Goal: Navigation & Orientation: Find specific page/section

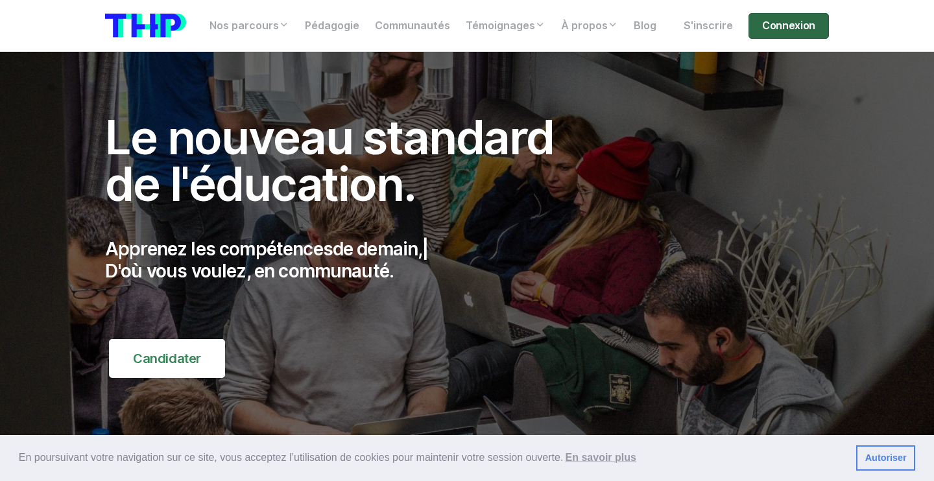
click at [790, 27] on link "Connexion" at bounding box center [789, 26] width 80 height 26
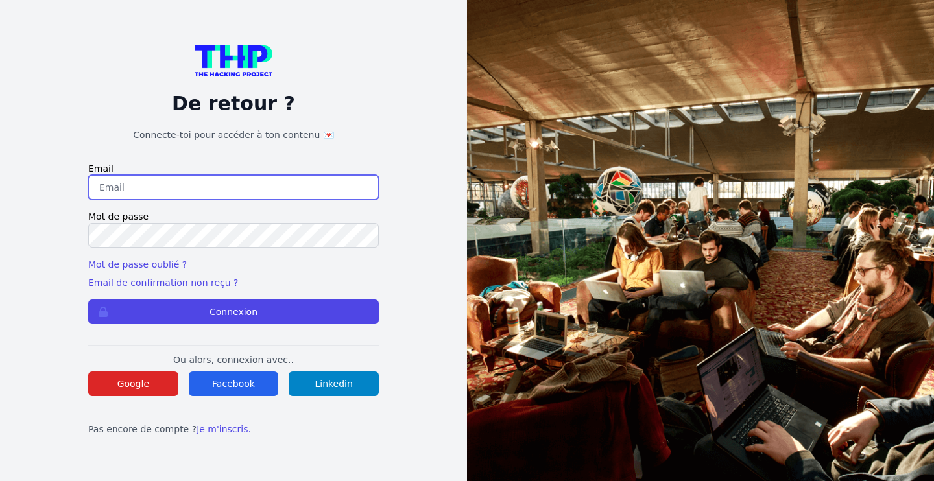
type input "[EMAIL_ADDRESS][DOMAIN_NAME]"
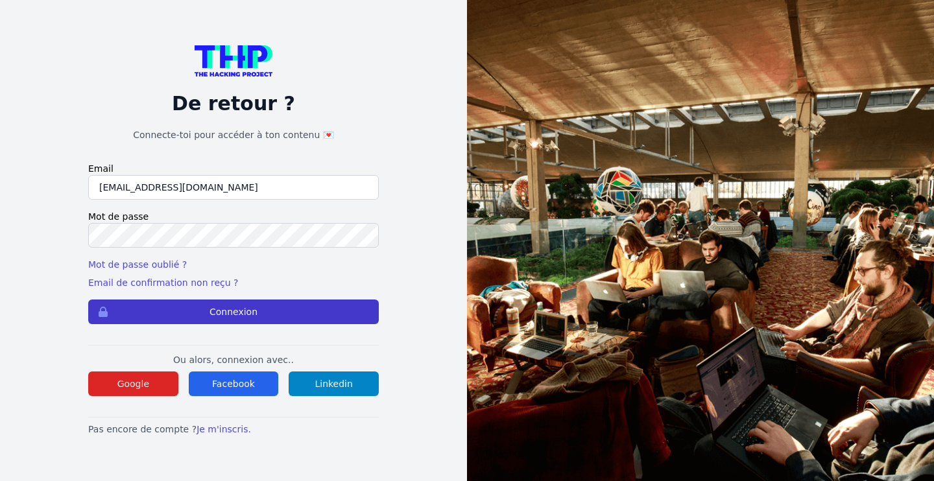
click at [223, 311] on button "Connexion" at bounding box center [233, 312] width 291 height 25
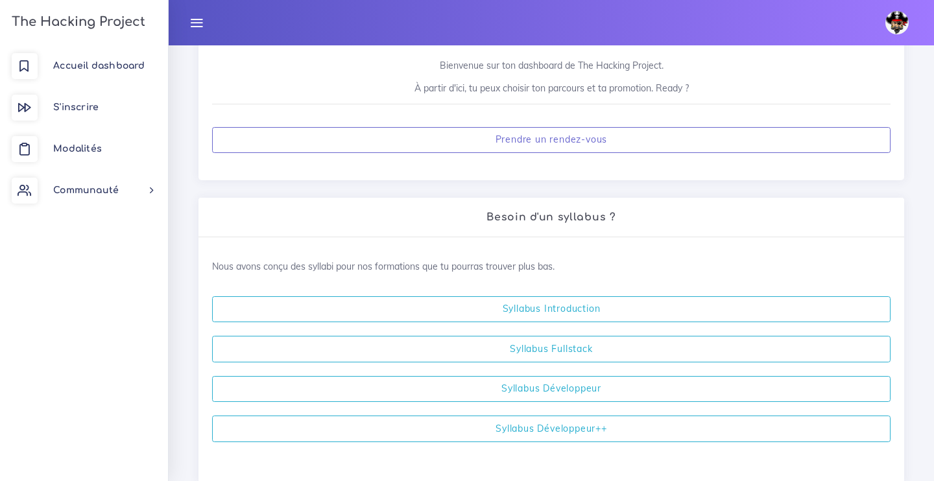
scroll to position [195, 0]
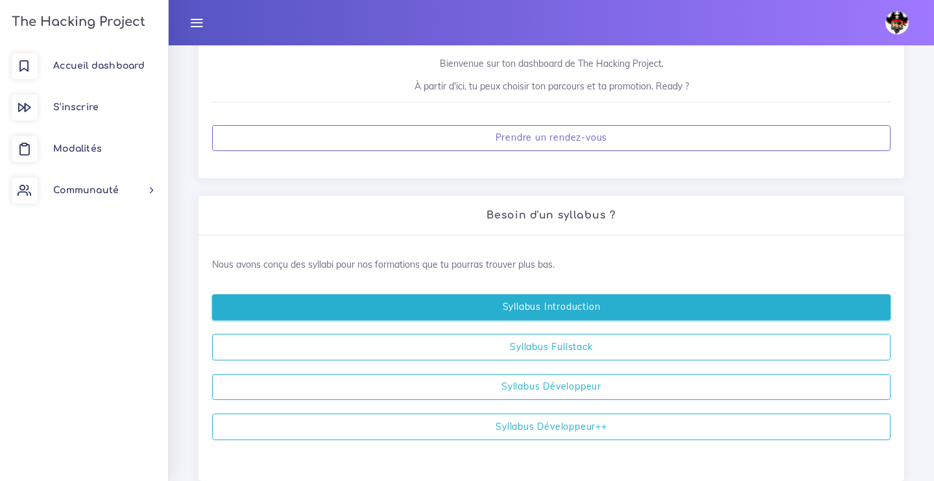
click at [506, 309] on link "Syllabus Introduction" at bounding box center [551, 307] width 678 height 27
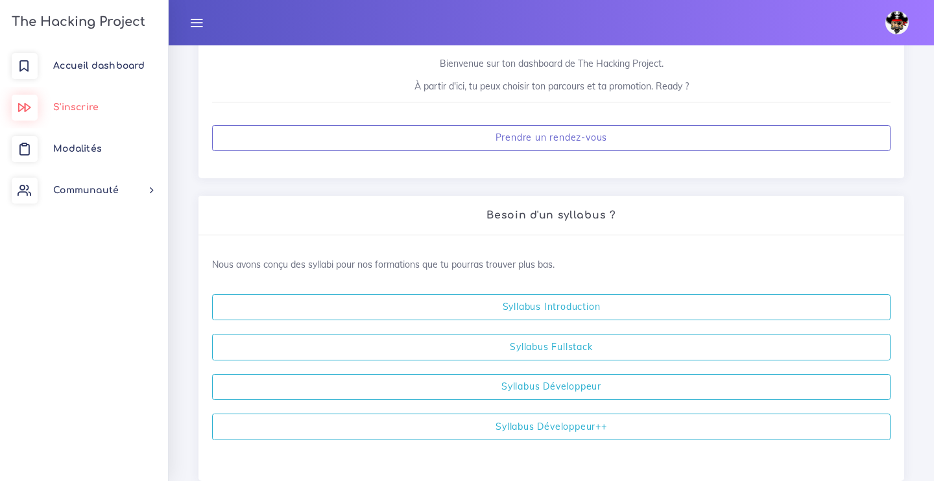
click at [88, 111] on span "S'inscrire" at bounding box center [75, 107] width 45 height 10
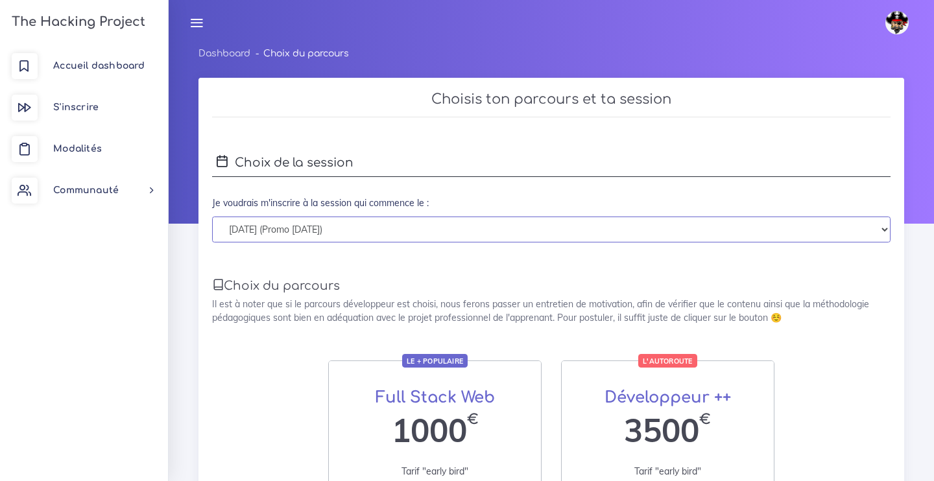
select select "363"
click at [313, 168] on h4 "Choix de la session" at bounding box center [551, 163] width 678 height 28
click at [85, 105] on span "S'inscrire" at bounding box center [75, 107] width 45 height 10
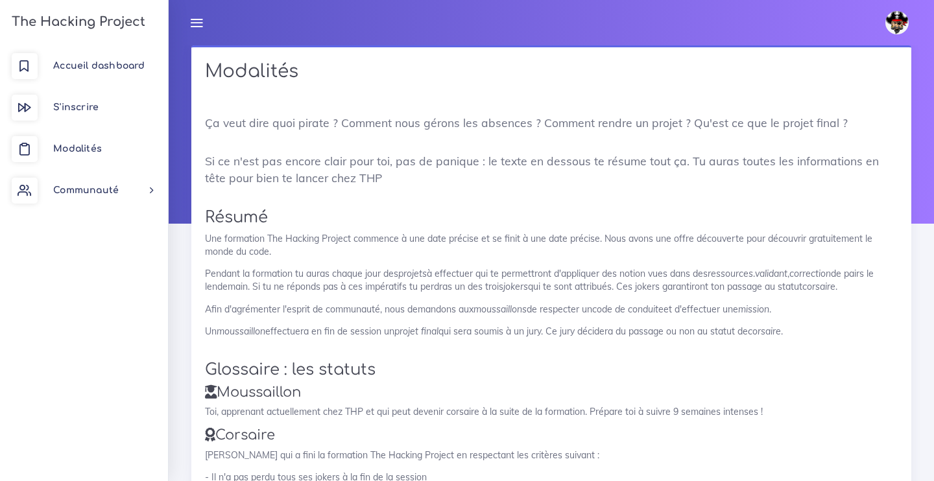
click at [112, 195] on span "Communauté" at bounding box center [86, 191] width 66 height 10
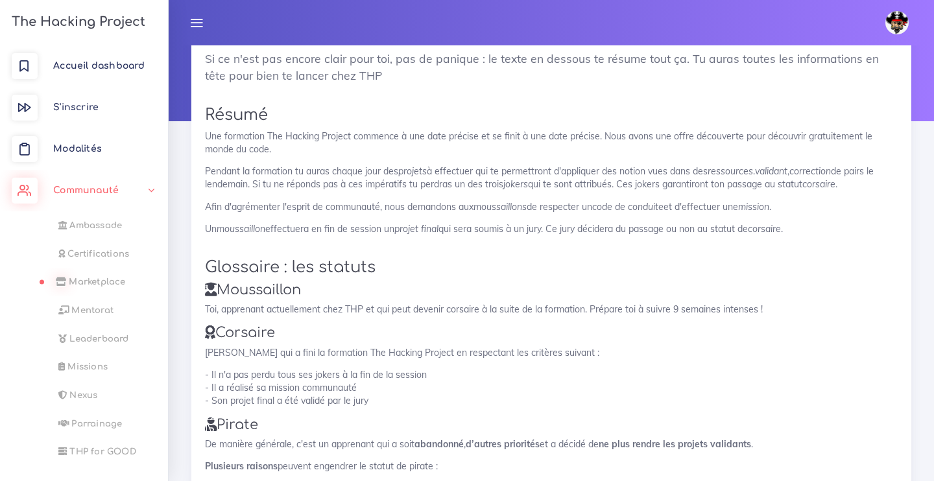
scroll to position [106, 0]
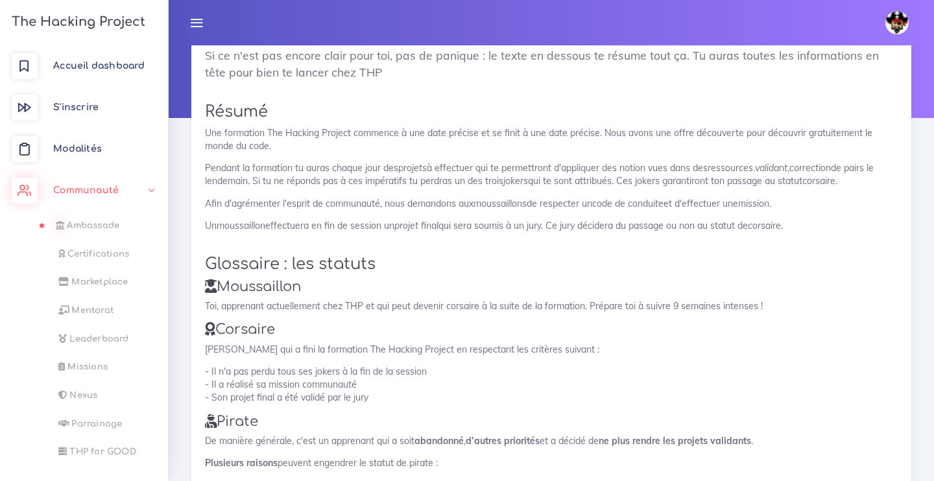
click at [106, 220] on link "Ambassade" at bounding box center [81, 225] width 168 height 29
click at [101, 68] on span "Accueil dashboard" at bounding box center [98, 66] width 91 height 10
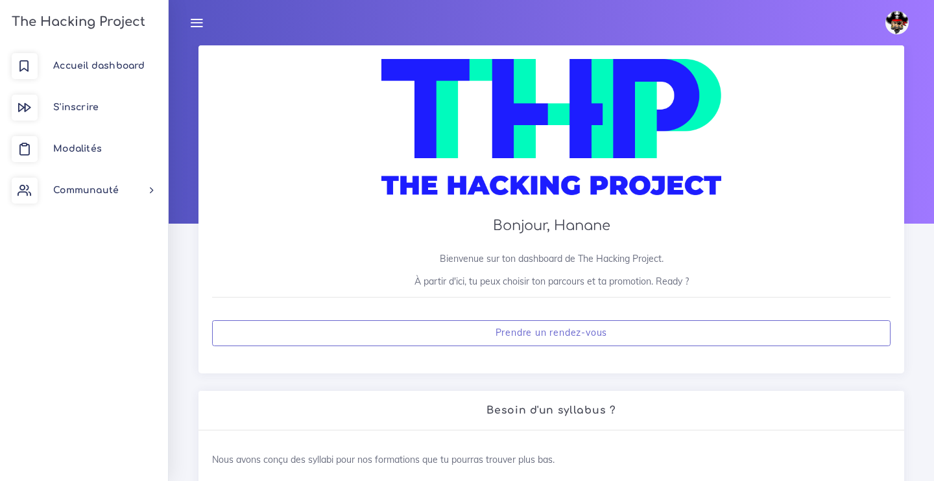
click at [203, 28] on icon at bounding box center [196, 23] width 14 height 14
click at [197, 18] on icon at bounding box center [196, 23] width 14 height 14
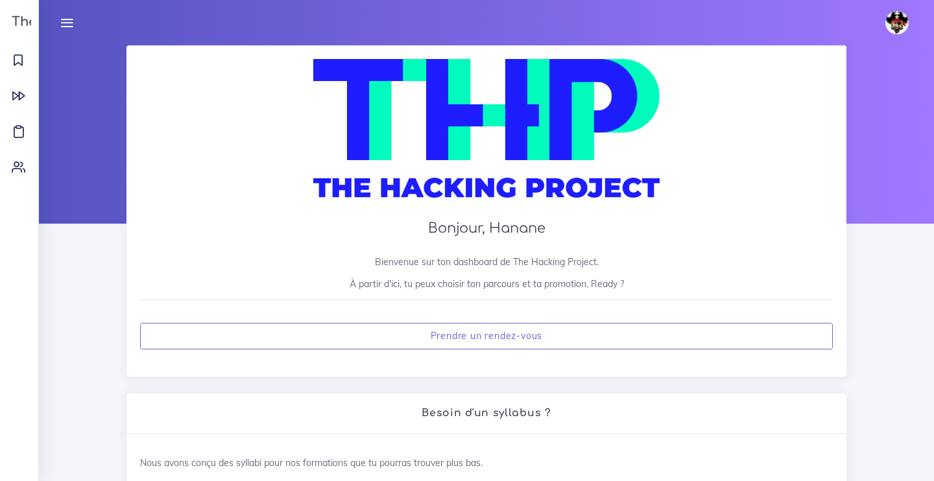
click at [904, 20] on img at bounding box center [896, 22] width 23 height 23
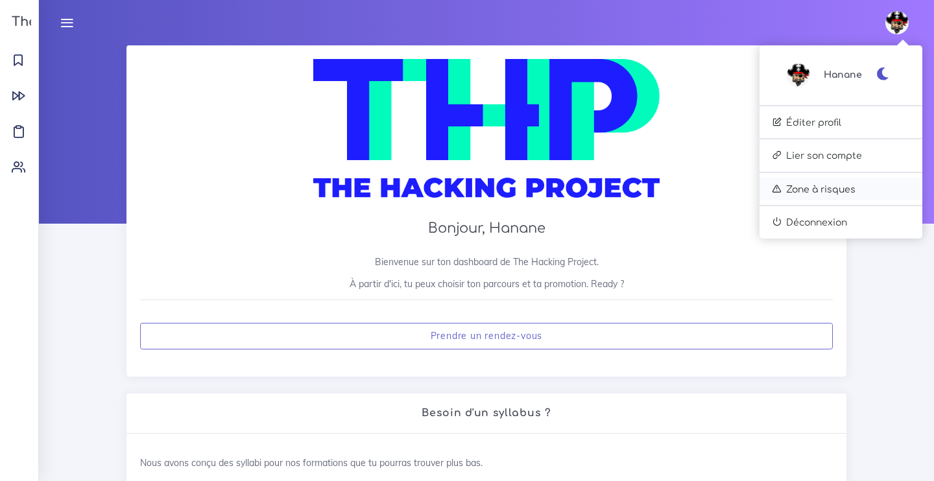
click at [809, 191] on link "Zone à risques" at bounding box center [841, 189] width 163 height 23
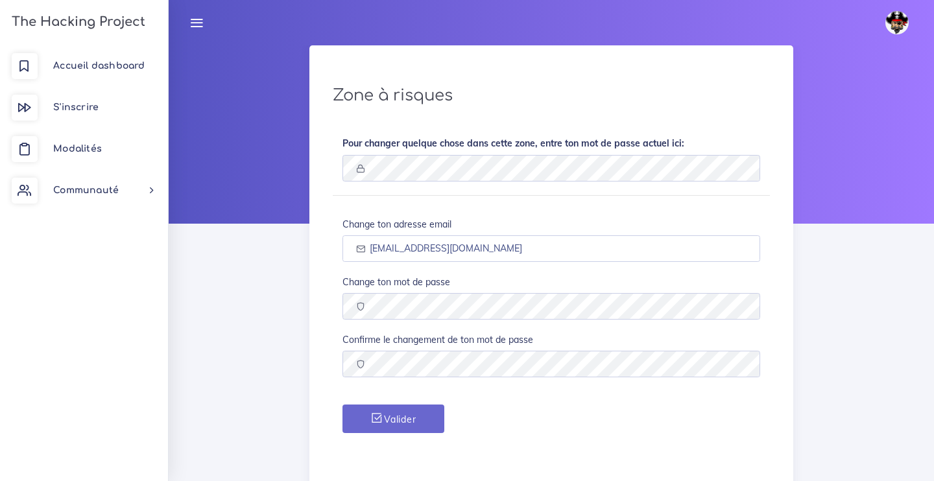
click at [900, 17] on img at bounding box center [896, 22] width 23 height 23
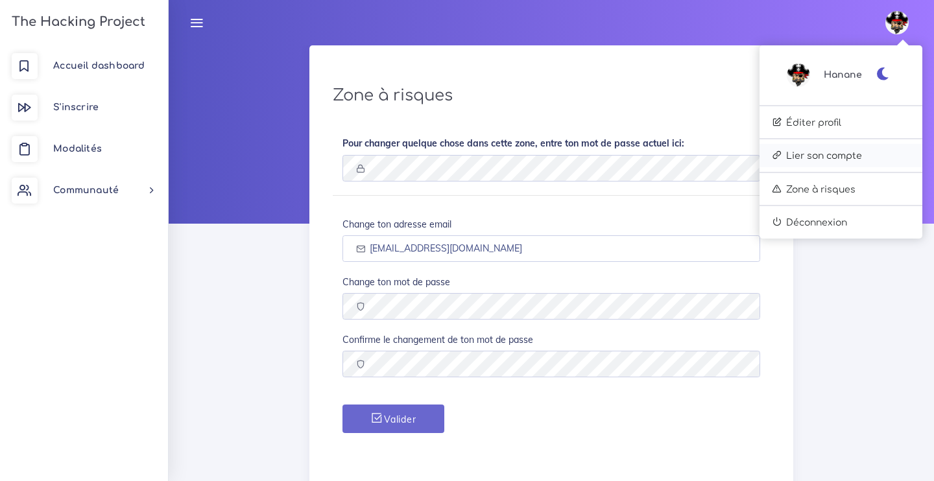
click at [814, 163] on link "Lier son compte" at bounding box center [841, 155] width 163 height 23
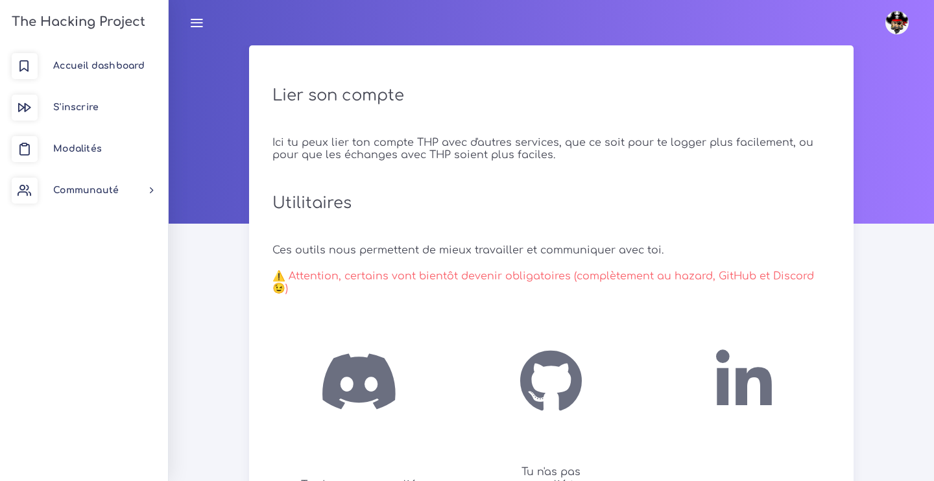
click at [117, 26] on h3 "The Hacking Project" at bounding box center [77, 22] width 138 height 14
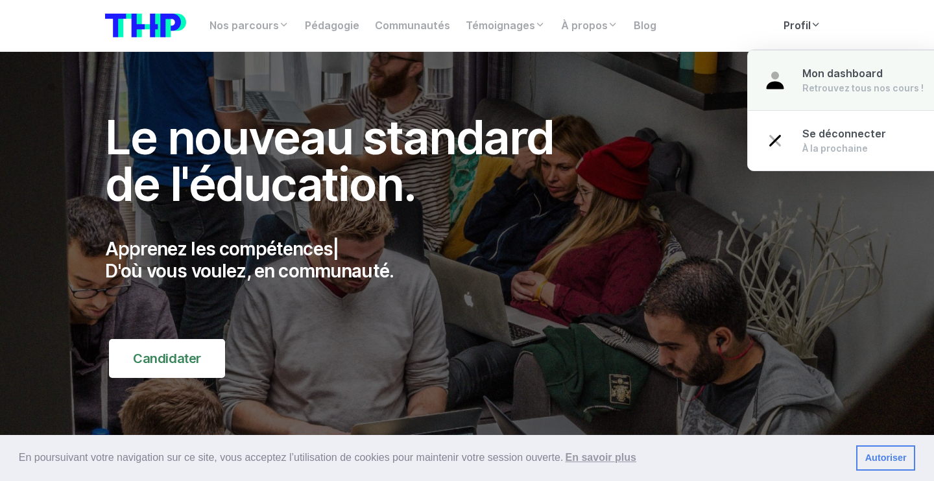
click at [815, 75] on span "Mon dashboard" at bounding box center [842, 73] width 80 height 12
